Goal: Find specific page/section: Find specific page/section

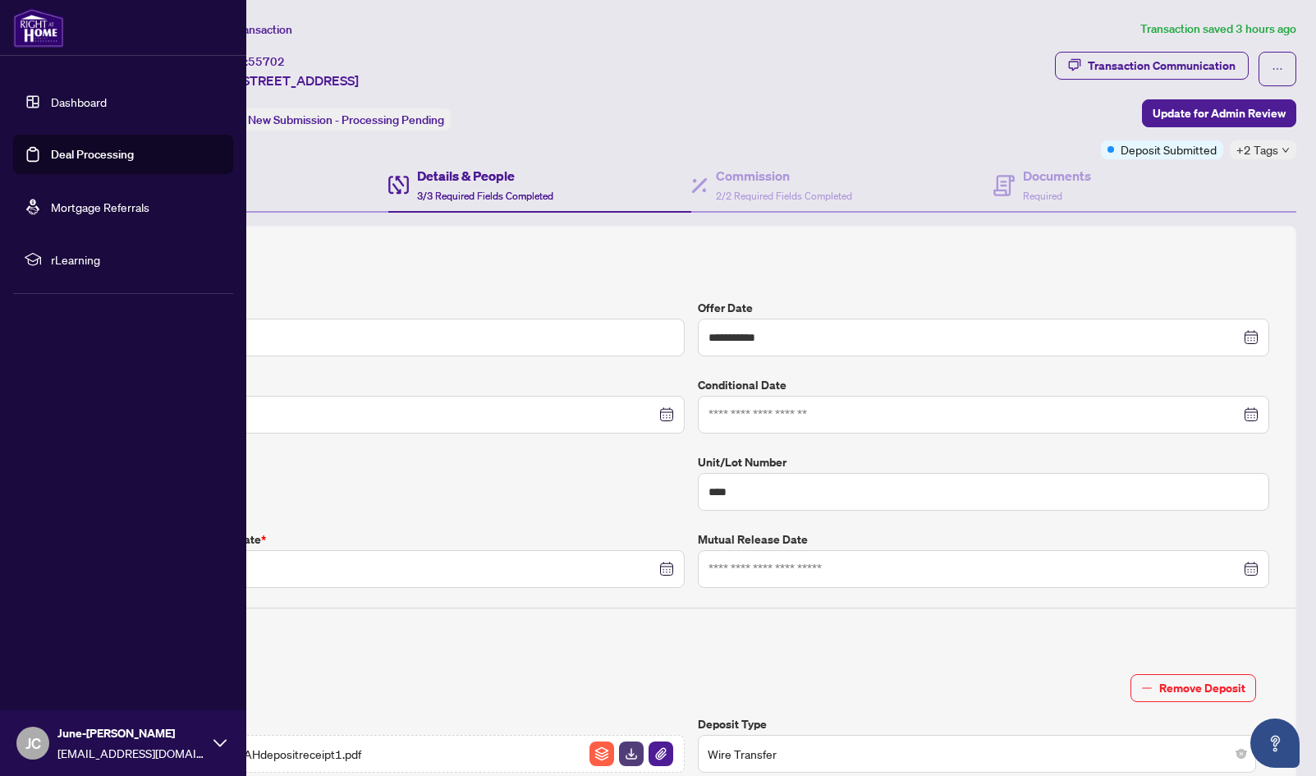
click at [51, 94] on link "Dashboard" at bounding box center [79, 101] width 56 height 15
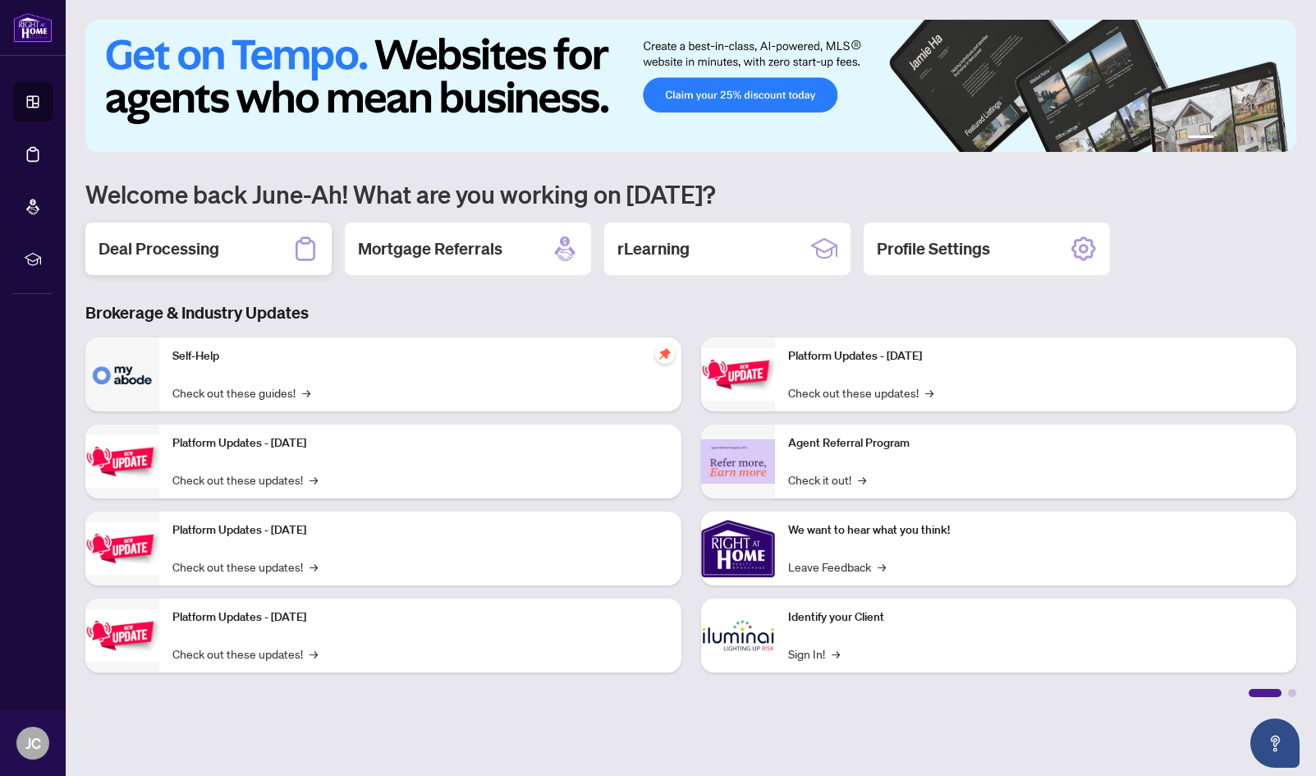
click at [260, 253] on div "Deal Processing" at bounding box center [208, 248] width 246 height 53
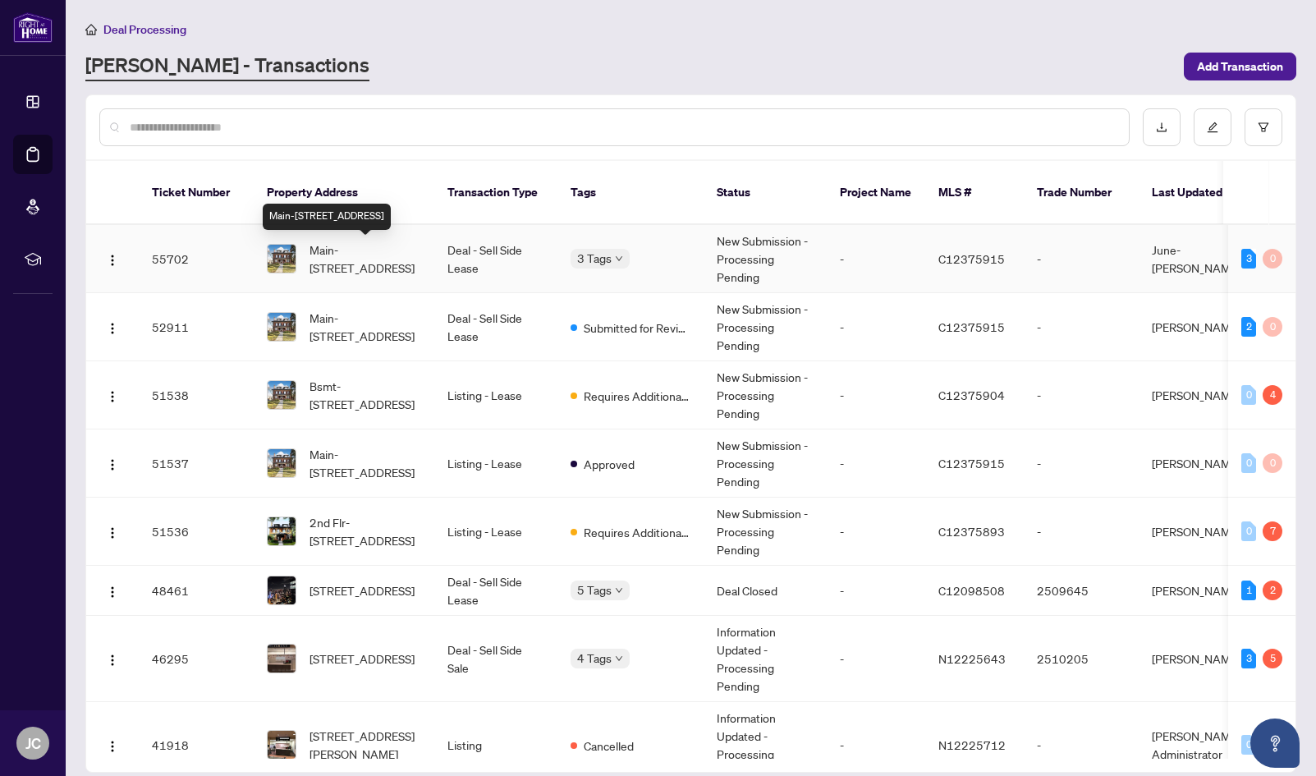
click at [355, 269] on span "Main-[STREET_ADDRESS]" at bounding box center [365, 258] width 112 height 36
